Goal: Transaction & Acquisition: Purchase product/service

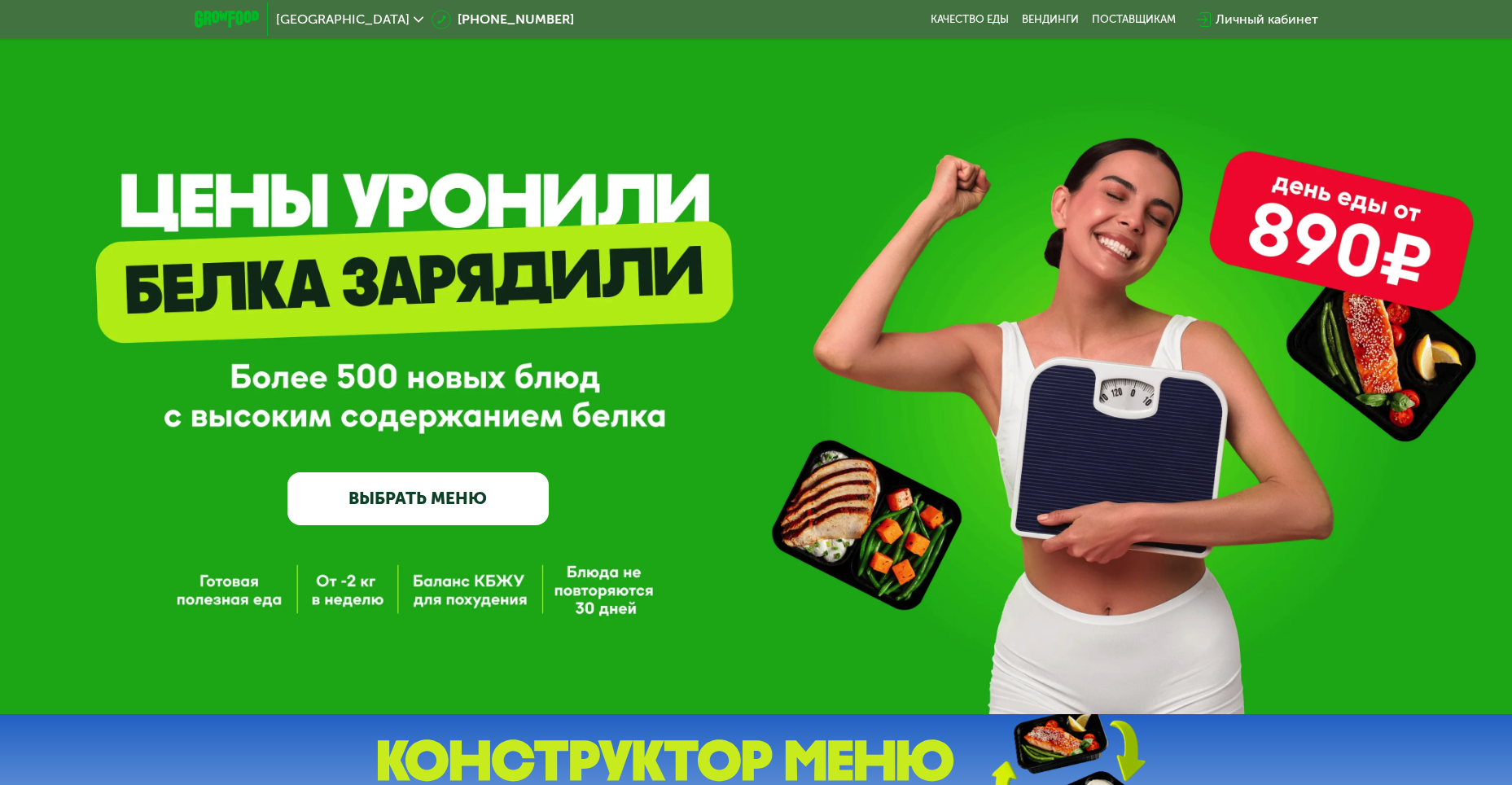
click at [415, 509] on link "ВЫБРАТЬ МЕНЮ" at bounding box center [418, 499] width 262 height 52
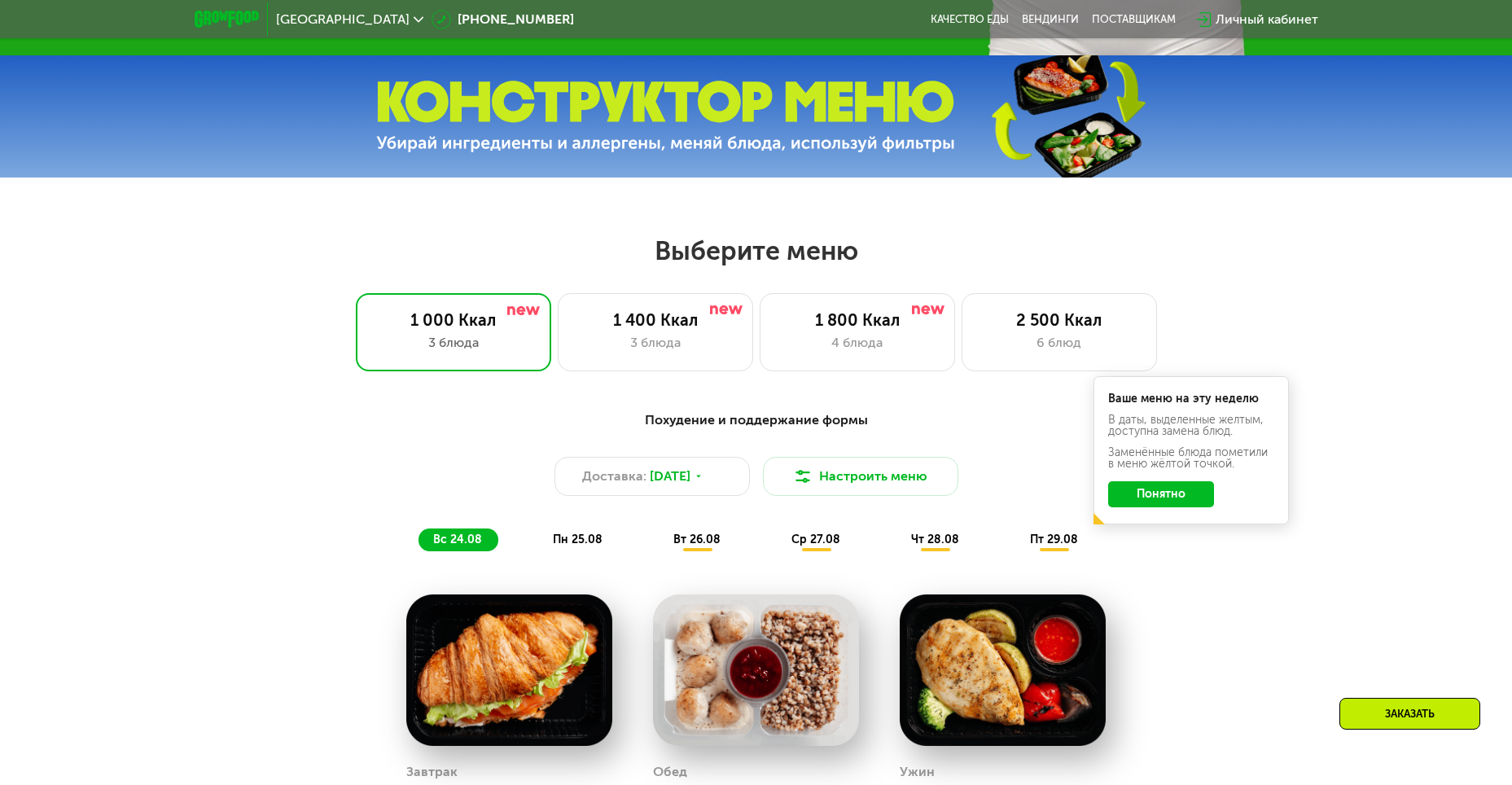
scroll to position [861, 0]
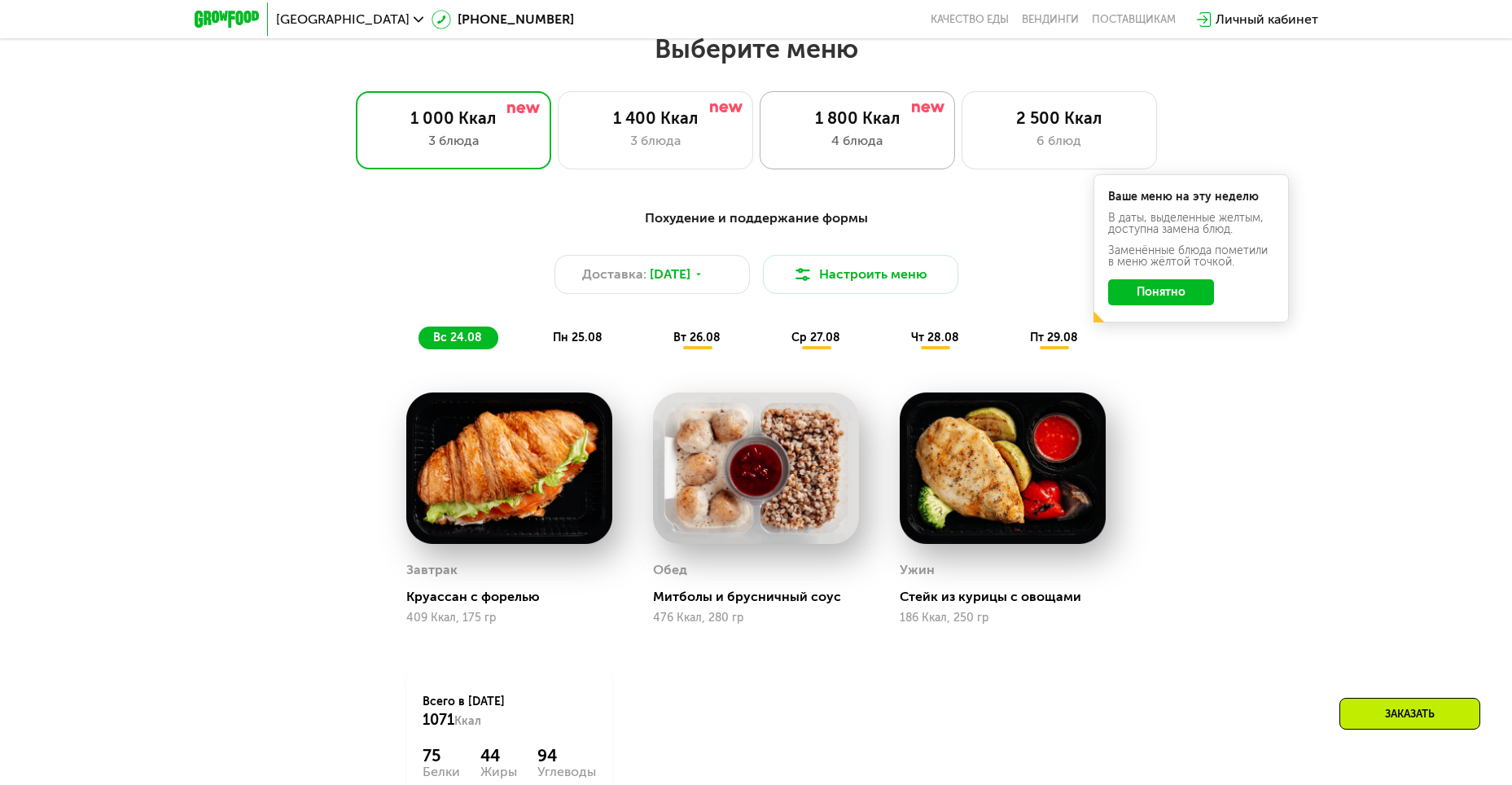
click at [837, 141] on div "4 блюда" at bounding box center [857, 141] width 161 height 19
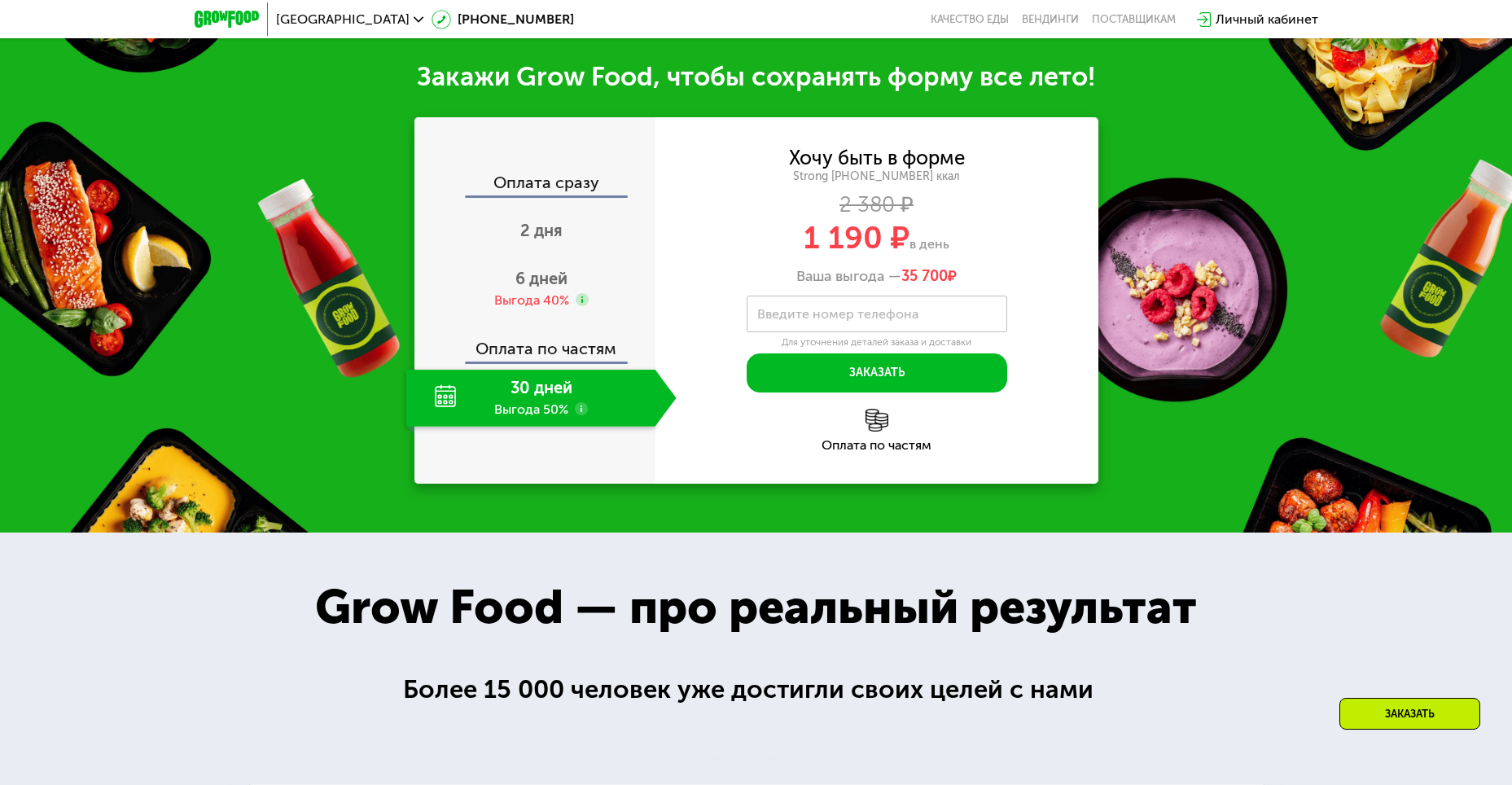
scroll to position [1676, 0]
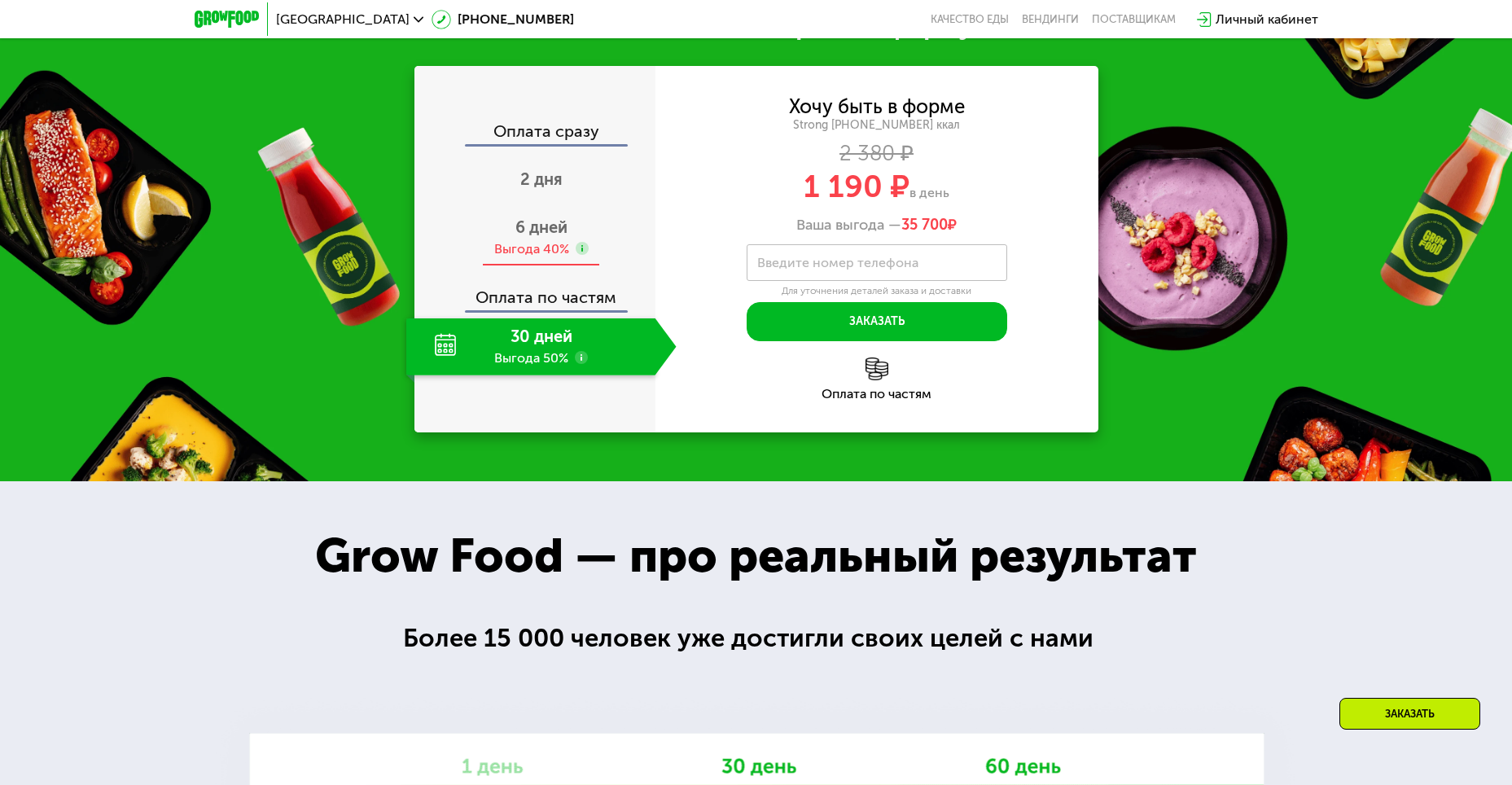
click at [540, 237] on span "6 дней" at bounding box center [541, 227] width 52 height 19
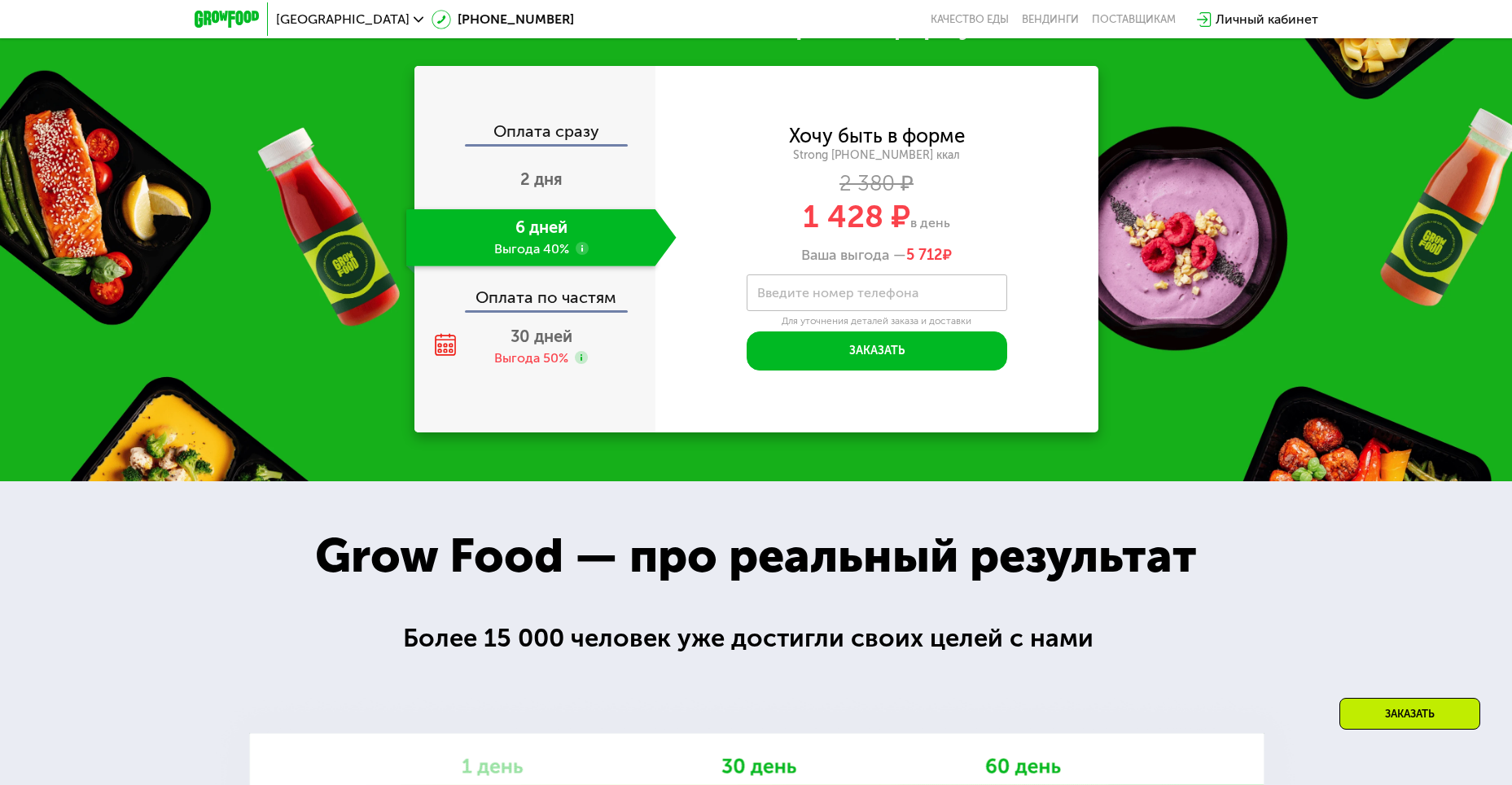
click at [556, 145] on div "Оплата сразу" at bounding box center [535, 134] width 240 height 21
click at [536, 368] on div "Выгода 50%" at bounding box center [531, 358] width 74 height 17
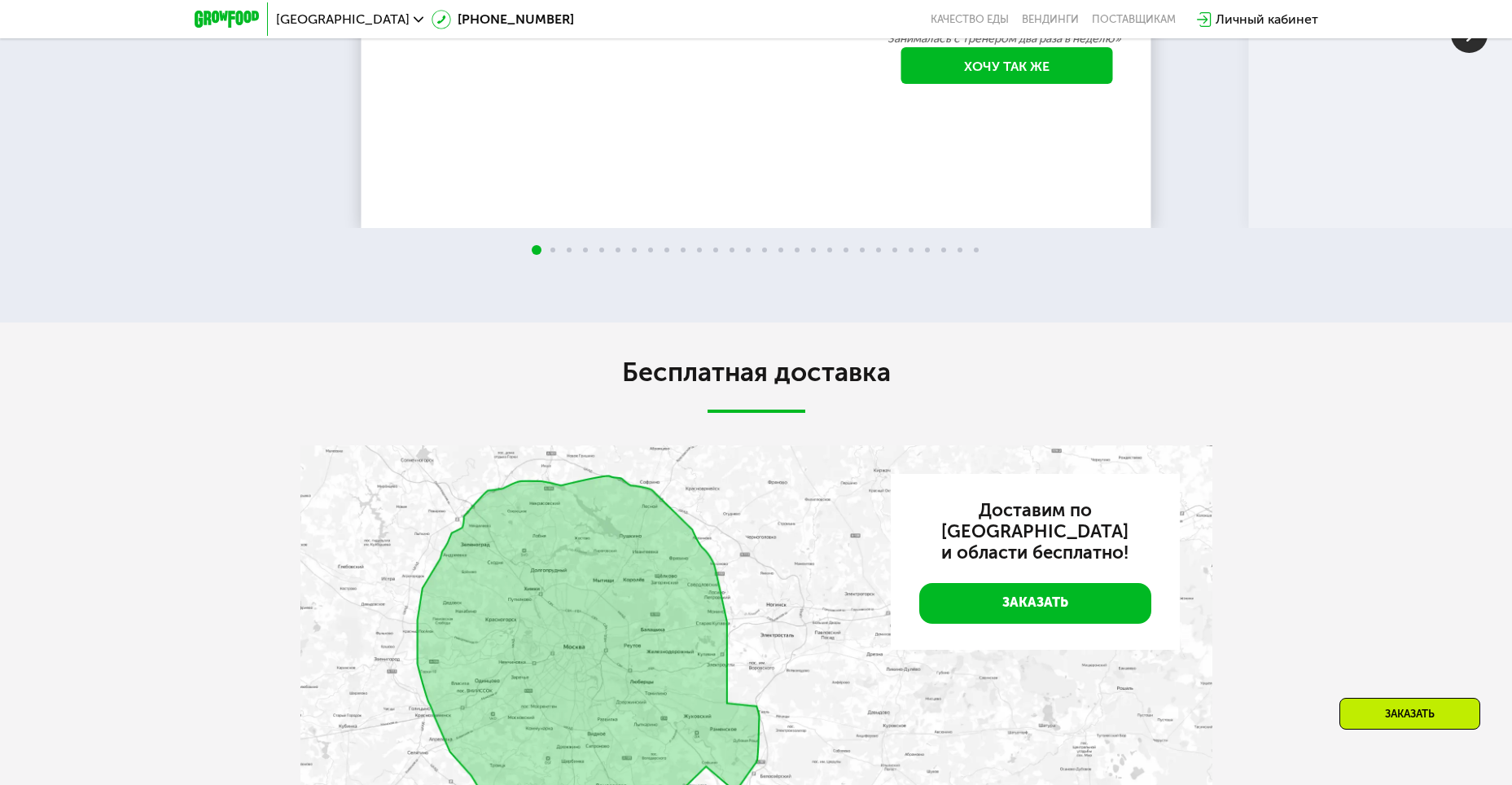
scroll to position [3223, 0]
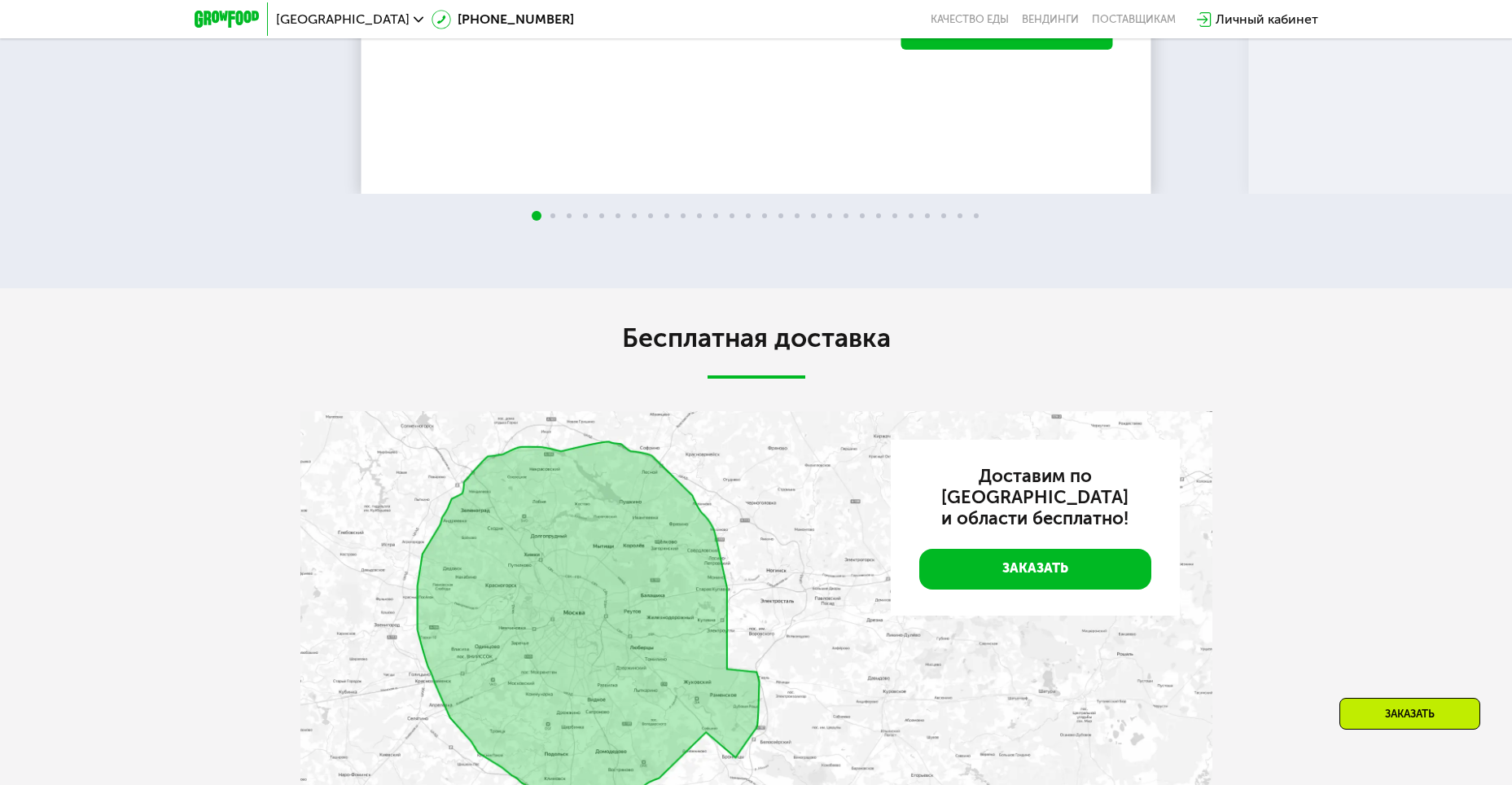
click at [551, 223] on div at bounding box center [756, 216] width 1512 height 13
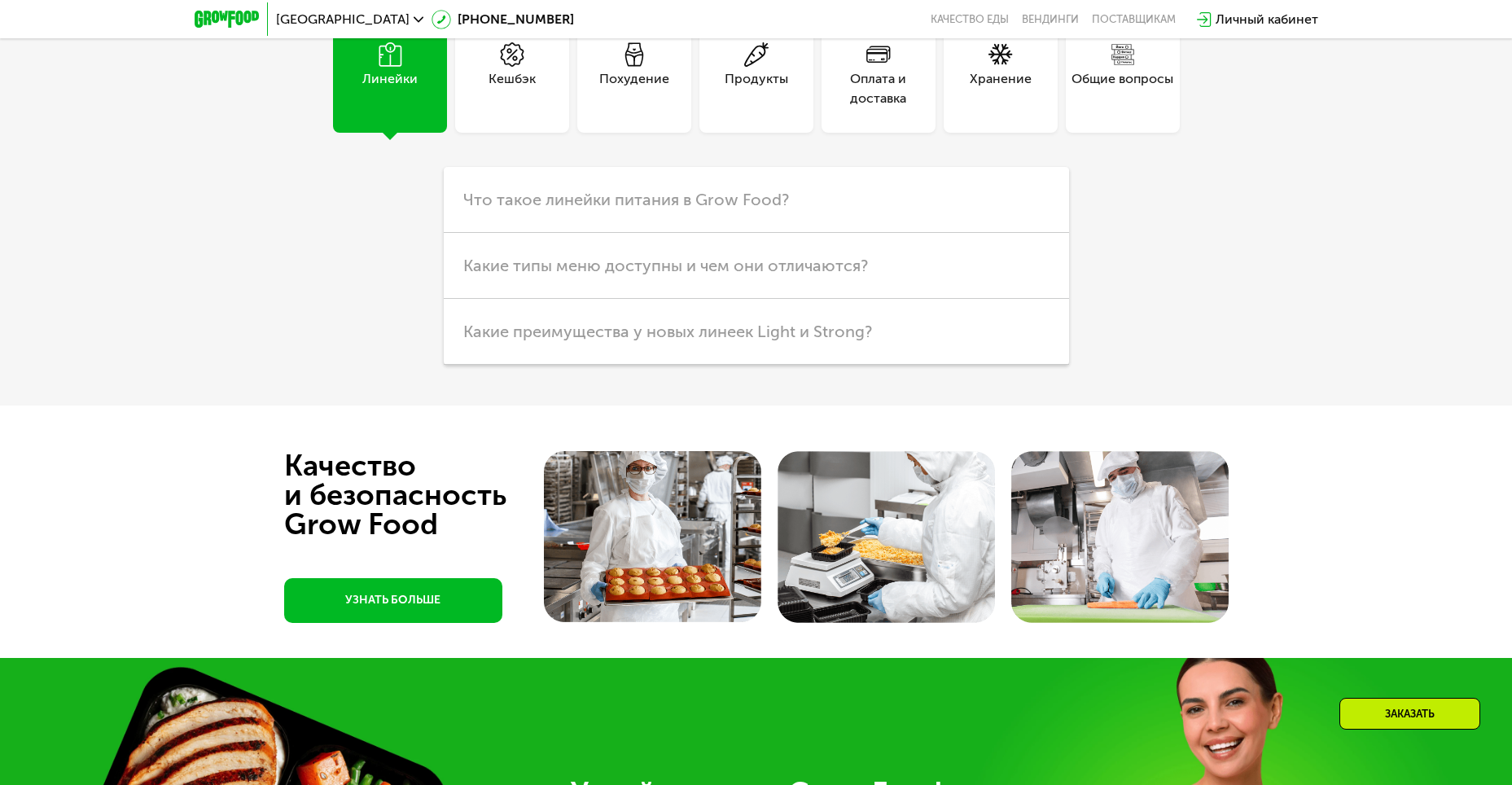
scroll to position [4202, 0]
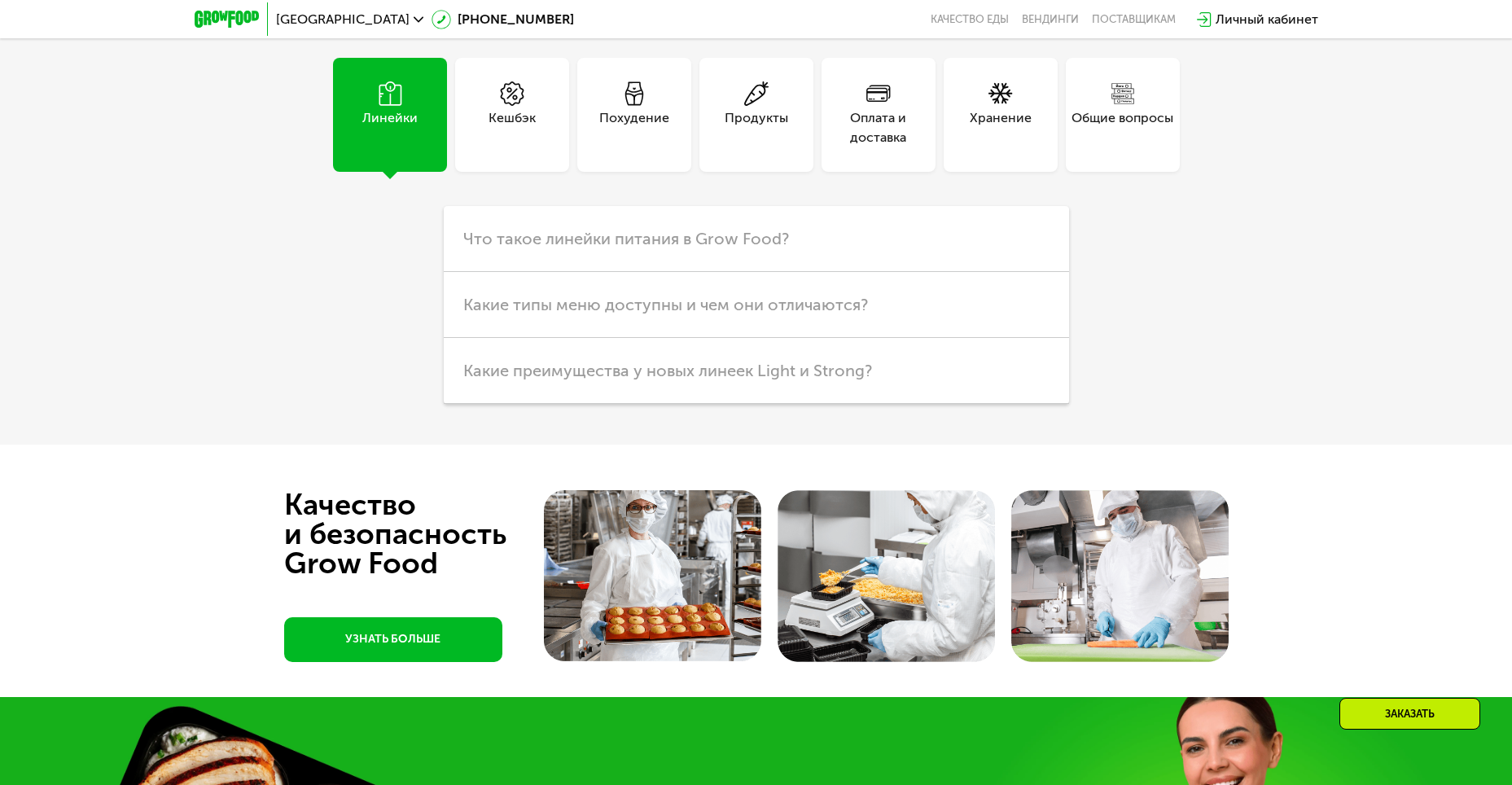
click at [527, 147] on div "Кешбэк" at bounding box center [512, 128] width 48 height 39
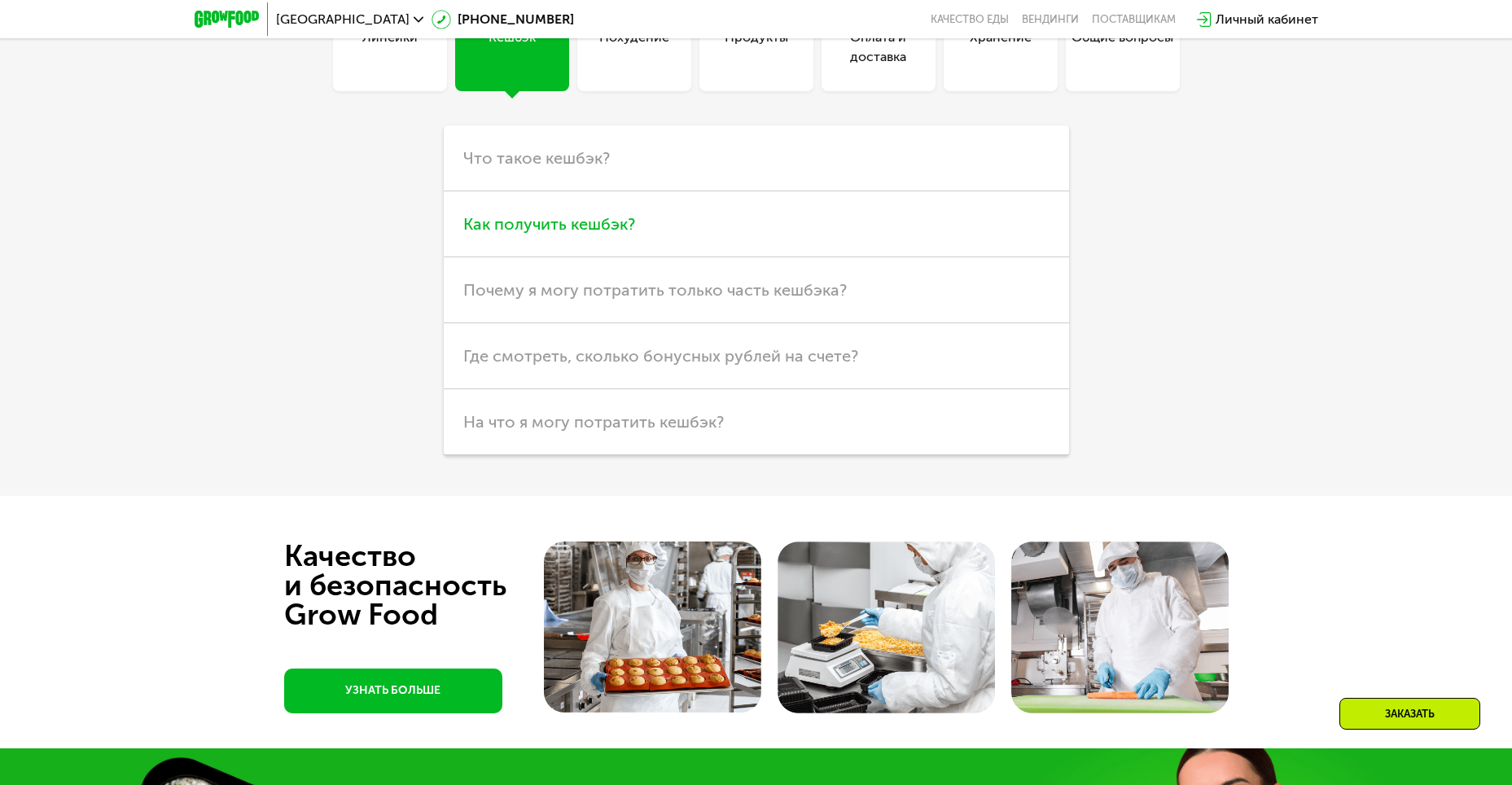
scroll to position [4283, 0]
click at [546, 256] on h3 "Как получить кешбэк?" at bounding box center [756, 223] width 626 height 66
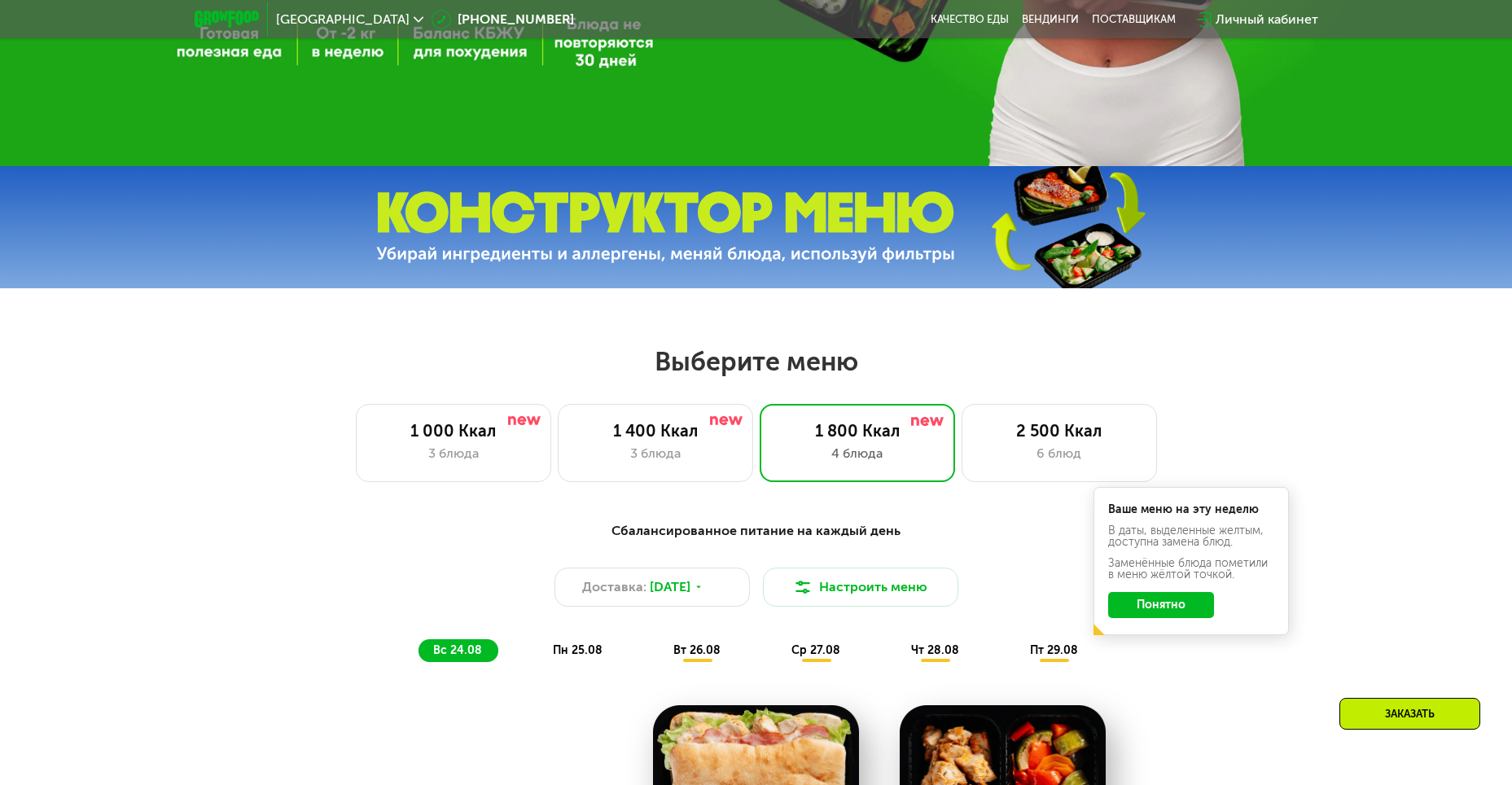
scroll to position [303, 0]
